Goal: Book appointment/travel/reservation

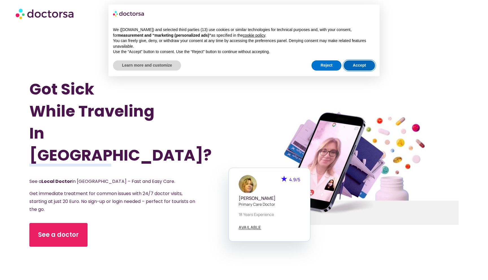
click at [365, 63] on button "Accept" at bounding box center [359, 65] width 31 height 10
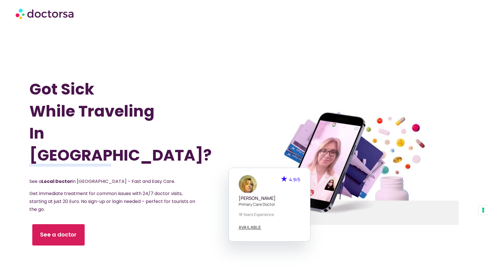
click at [71, 231] on span "See a doctor" at bounding box center [58, 235] width 37 height 8
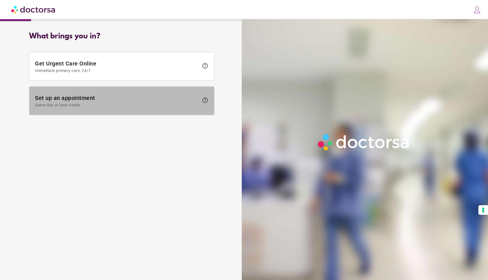
click at [117, 105] on span "Same day or later needs" at bounding box center [117, 105] width 164 height 5
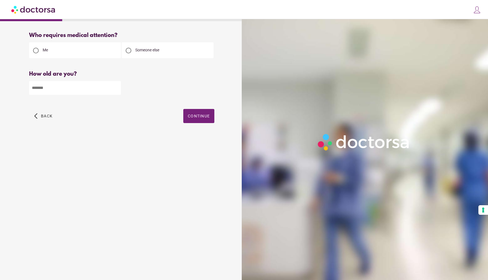
click at [128, 50] on div at bounding box center [129, 51] width 6 height 6
click at [47, 88] on input "number" at bounding box center [75, 88] width 92 height 14
type input "**"
click at [198, 114] on span "button" at bounding box center [198, 116] width 31 height 14
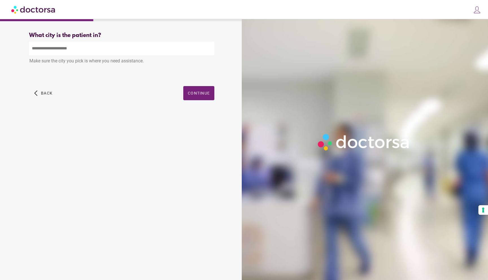
click at [50, 52] on input "text" at bounding box center [121, 49] width 185 height 14
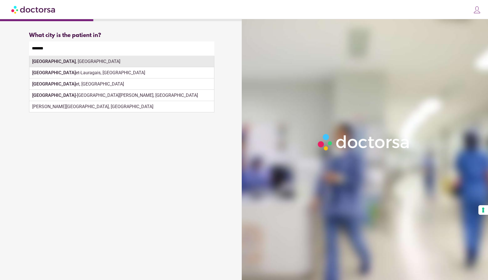
click at [98, 65] on div "Avignon , France" at bounding box center [121, 61] width 185 height 11
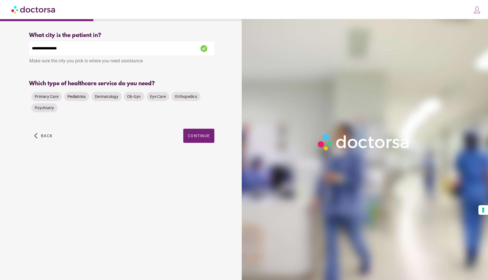
click at [76, 99] on span "Pediatrics" at bounding box center [77, 96] width 18 height 5
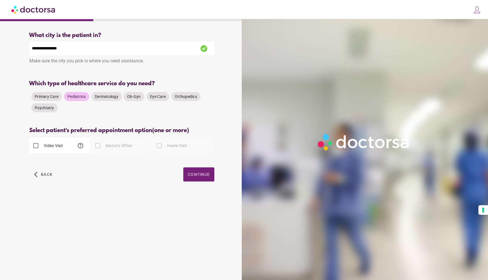
click at [81, 146] on span "help" at bounding box center [80, 145] width 7 height 7
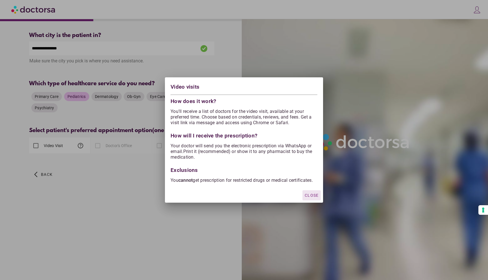
click at [93, 173] on div at bounding box center [244, 140] width 488 height 280
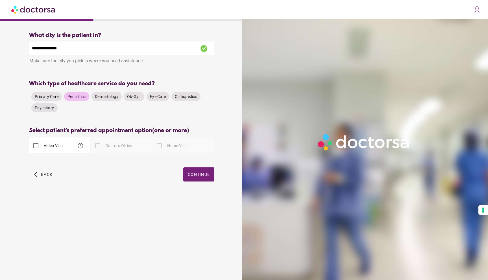
click at [55, 96] on span "Primary Care" at bounding box center [47, 96] width 24 height 5
click at [73, 96] on span "Pediatrics" at bounding box center [77, 96] width 18 height 5
click at [103, 96] on span "Dermatology" at bounding box center [106, 96] width 23 height 5
click at [77, 94] on span "Pediatrics" at bounding box center [77, 97] width 18 height 6
click at [102, 146] on div at bounding box center [97, 145] width 11 height 11
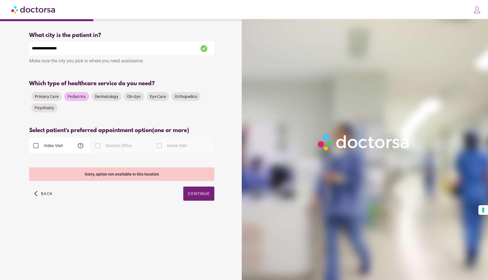
click at [94, 192] on div "arrow_back_ios Back Continue" at bounding box center [121, 198] width 185 height 23
click at [40, 159] on div "Please select at least one type of appointment from the available options" at bounding box center [121, 158] width 185 height 7
click at [42, 51] on input "**********" at bounding box center [121, 49] width 185 height 14
drag, startPoint x: 46, startPoint y: 48, endPoint x: 70, endPoint y: 48, distance: 23.5
click at [70, 48] on input "**********" at bounding box center [121, 49] width 185 height 14
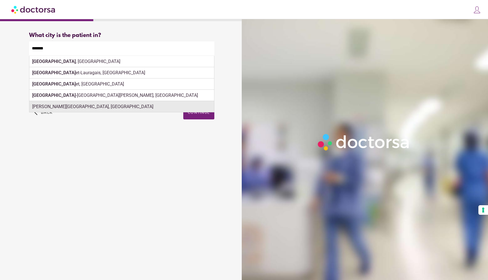
click at [70, 107] on div "Villeneuve-lès-Avignon, France" at bounding box center [121, 106] width 185 height 11
type input "**********"
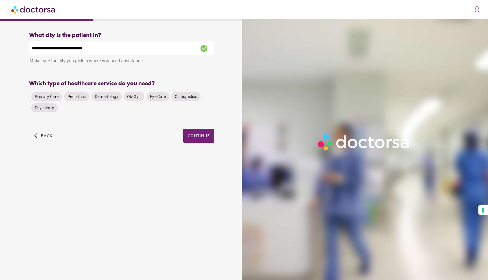
click at [72, 98] on span "Pediatrics" at bounding box center [77, 96] width 18 height 5
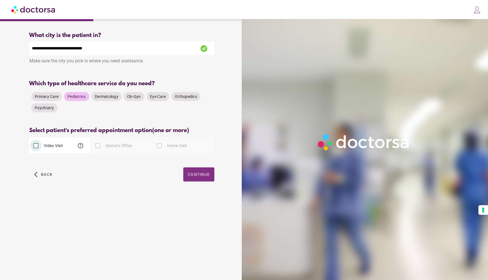
click at [191, 174] on span "Continue" at bounding box center [199, 174] width 22 height 5
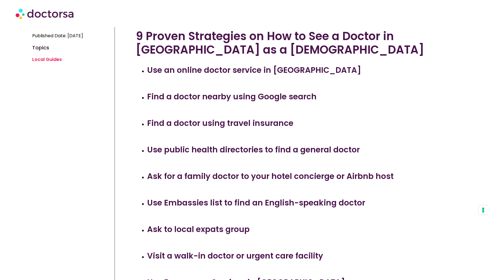
scroll to position [187, 0]
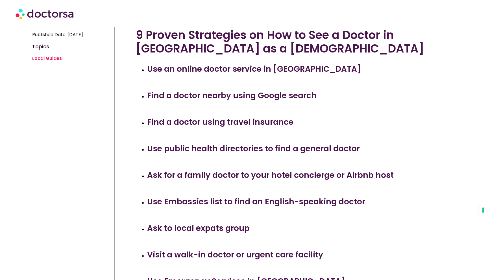
click at [194, 97] on h3 "Find a doctor nearby using Google search" at bounding box center [299, 96] width 305 height 12
